Goal: Task Accomplishment & Management: Manage account settings

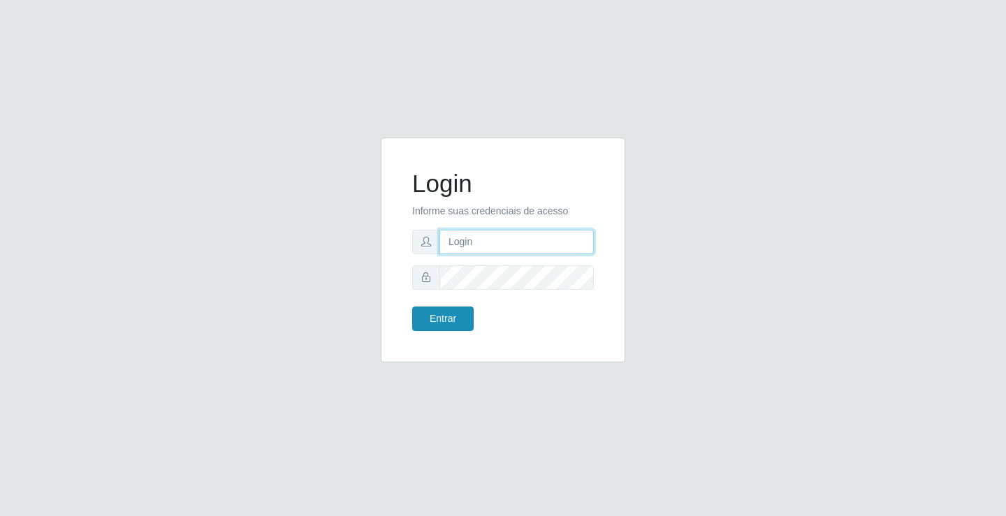
type input "filipenascimento723@gmail.com"
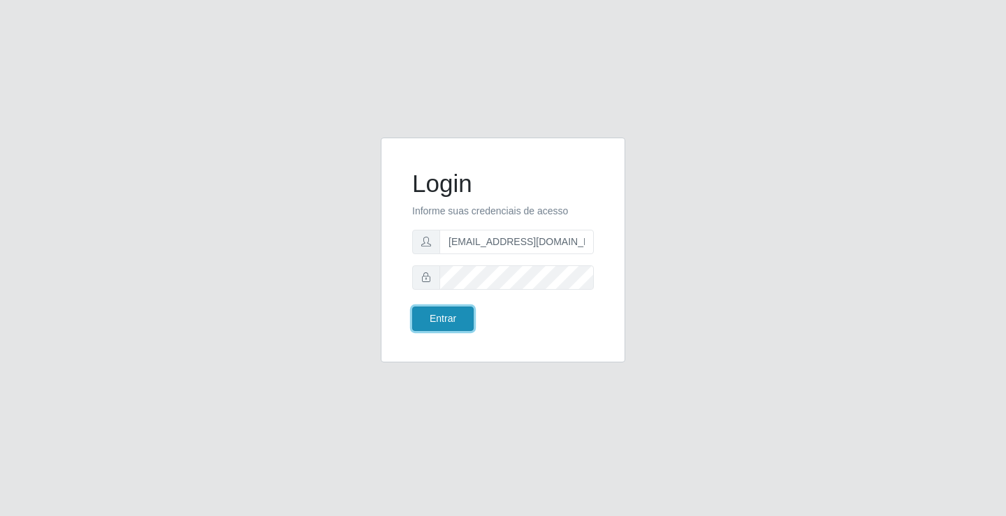
click at [425, 314] on button "Entrar" at bounding box center [442, 319] width 61 height 24
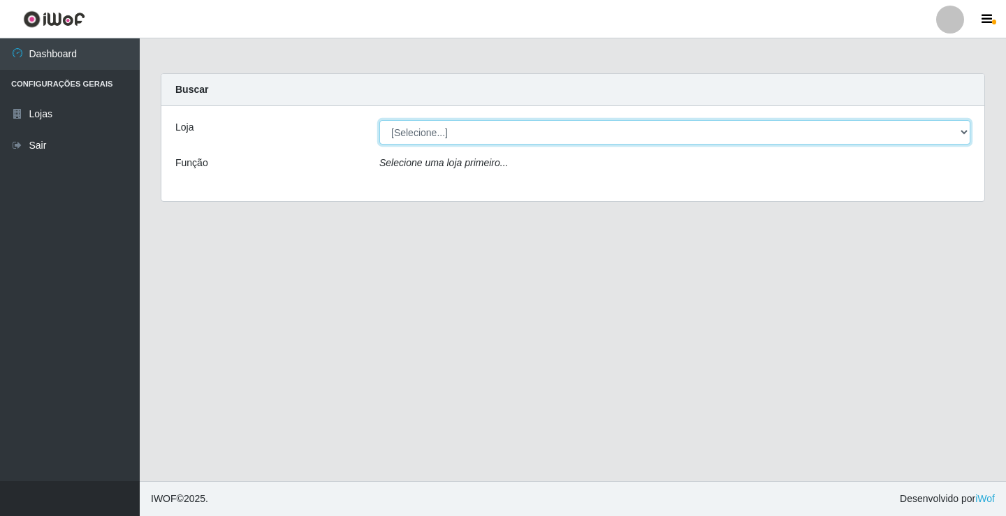
click at [445, 135] on select "[Selecione...] Rede Potiguar 4 - Extremoz" at bounding box center [674, 132] width 591 height 24
select select "78"
click at [379, 120] on select "[Selecione...] Rede Potiguar 4 - Extremoz" at bounding box center [674, 132] width 591 height 24
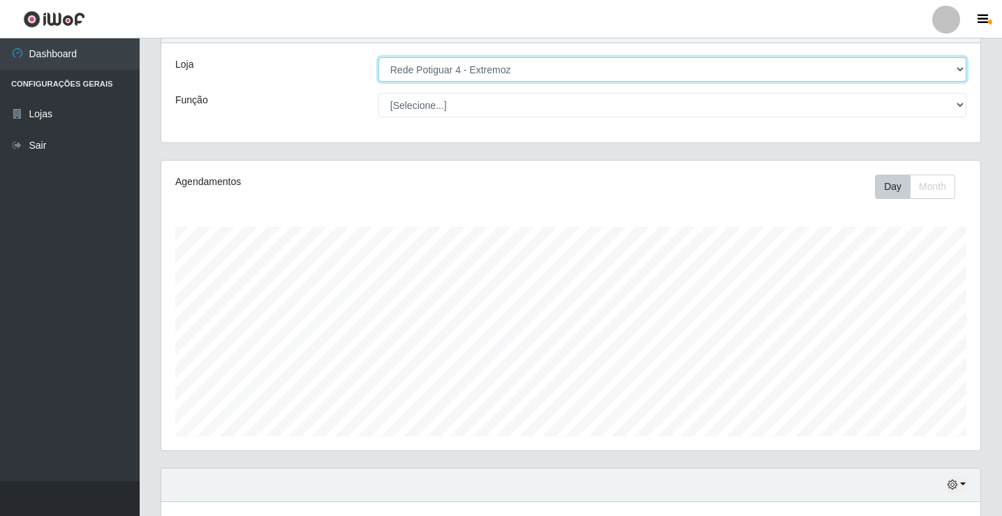
scroll to position [225, 0]
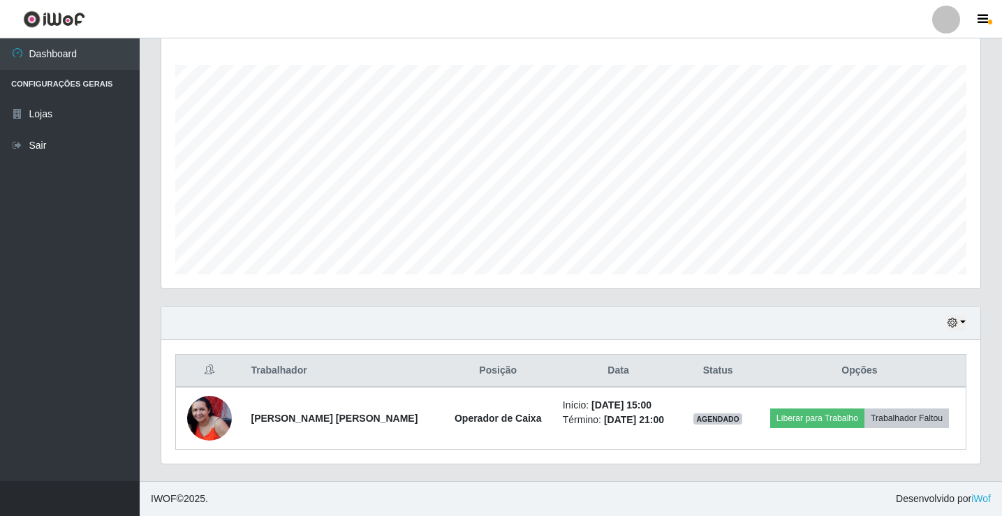
click at [711, 317] on div "Hoje 1 dia 3 dias 1 Semana Não encerrados" at bounding box center [570, 324] width 819 height 34
click at [629, 322] on div "Hoje 1 dia 3 dias 1 Semana Não encerrados" at bounding box center [570, 324] width 819 height 34
